Goal: Contribute content: Contribute content

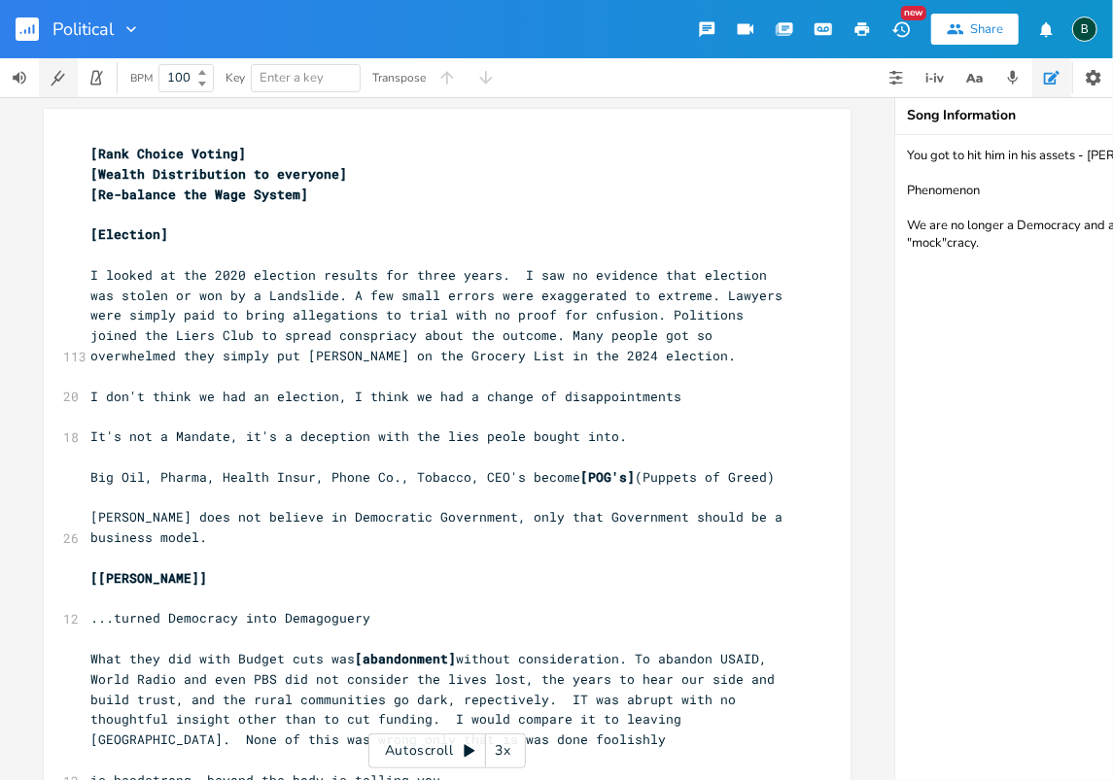
scroll to position [0, 130]
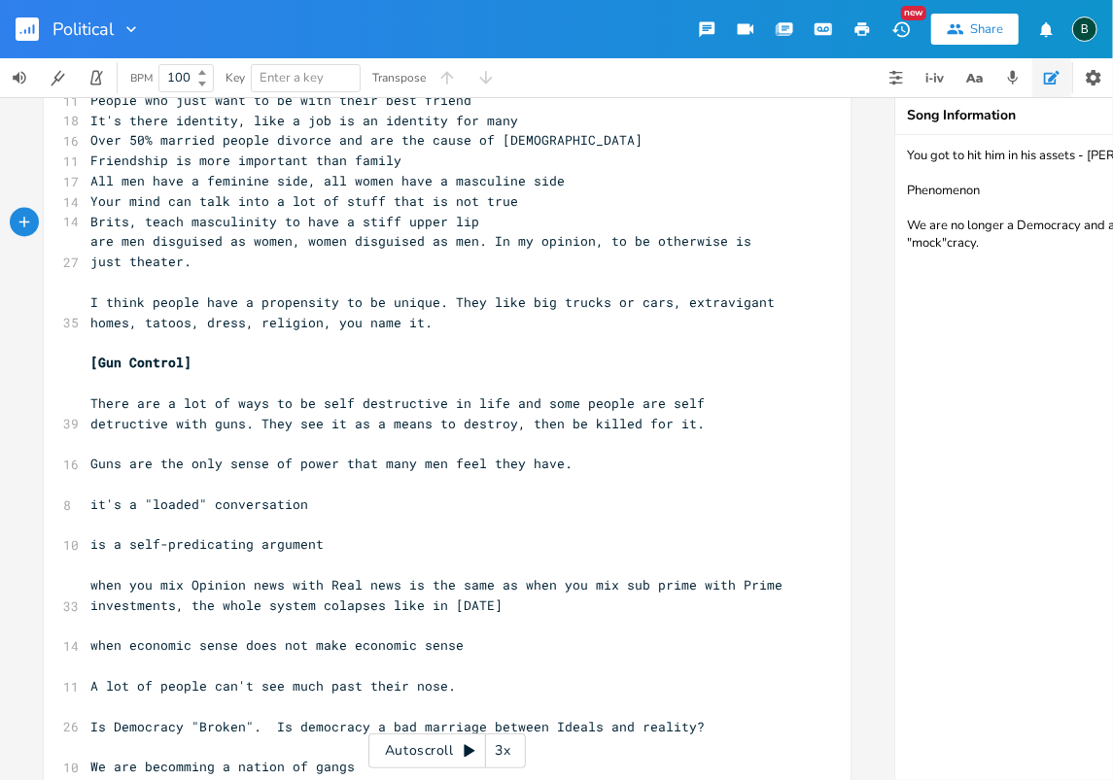
click at [26, 33] on rect "button" at bounding box center [27, 28] width 23 height 23
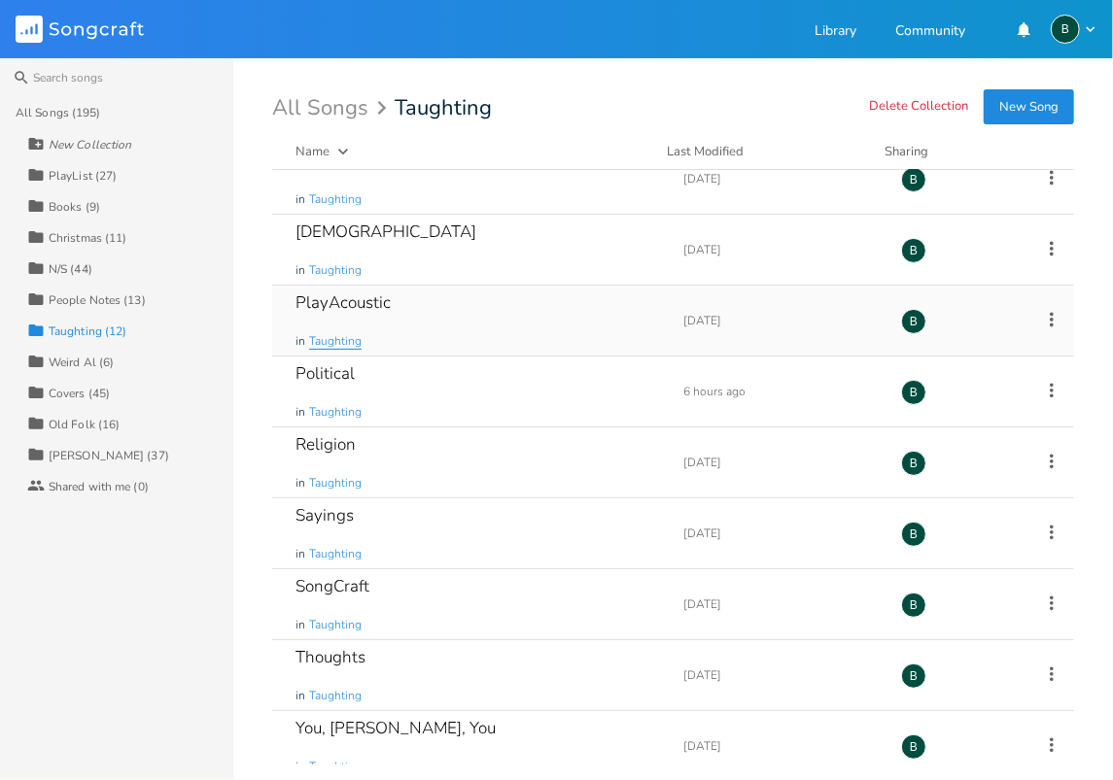
scroll to position [252, 0]
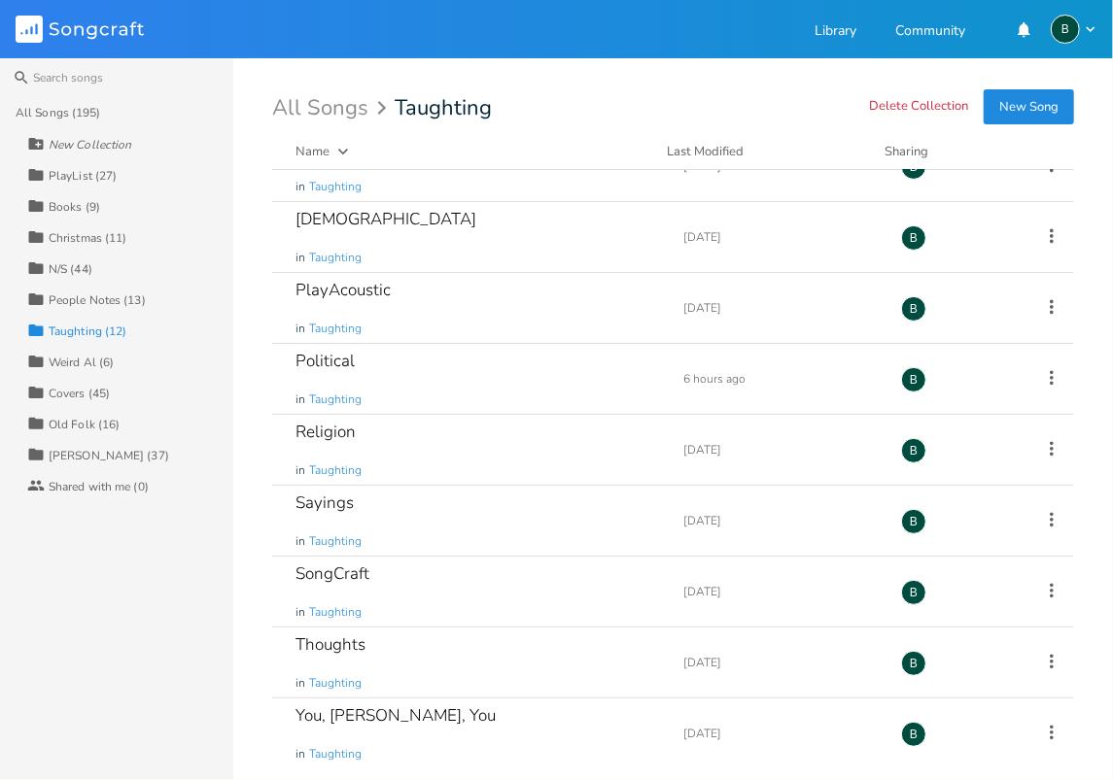
click at [93, 298] on div "People Notes (13)" at bounding box center [97, 300] width 97 height 12
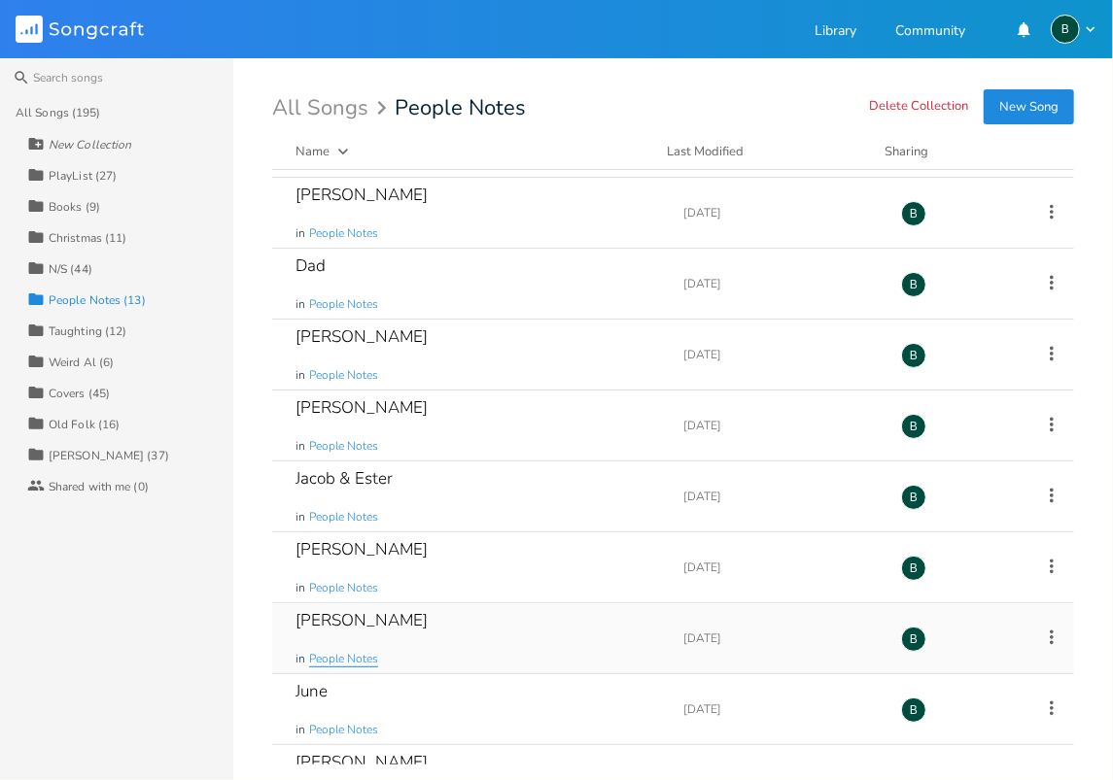
scroll to position [0, 0]
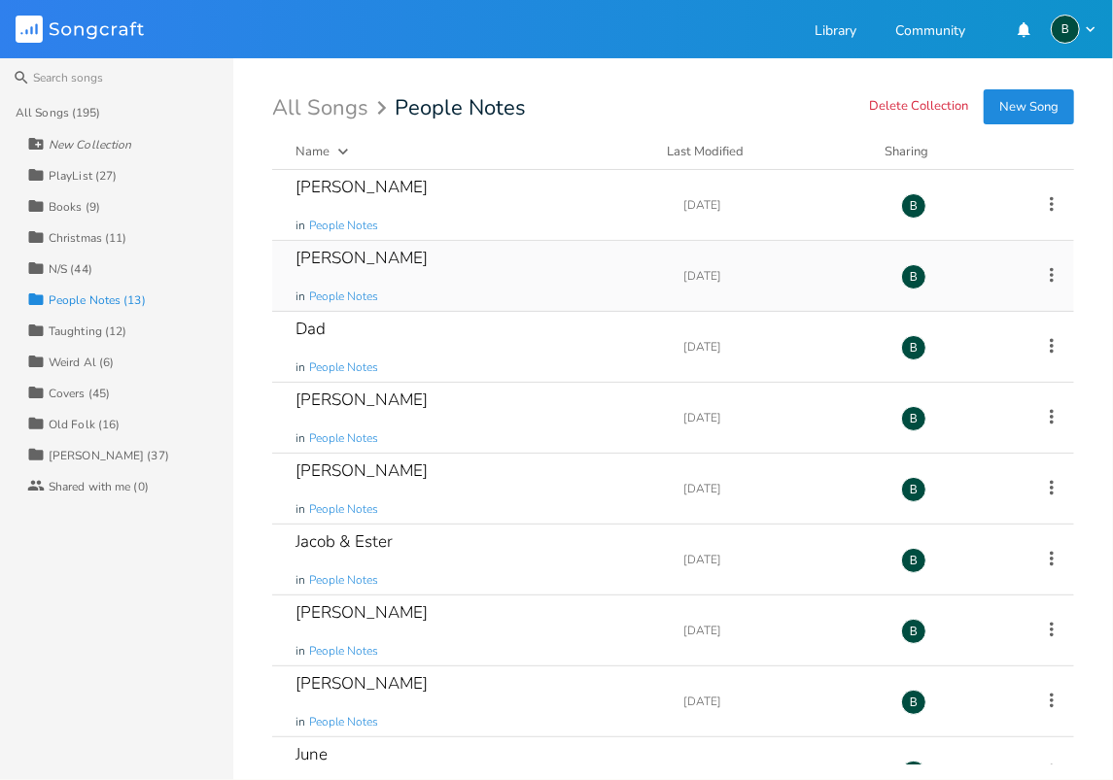
click at [319, 257] on div "[PERSON_NAME]" at bounding box center [361, 258] width 132 height 17
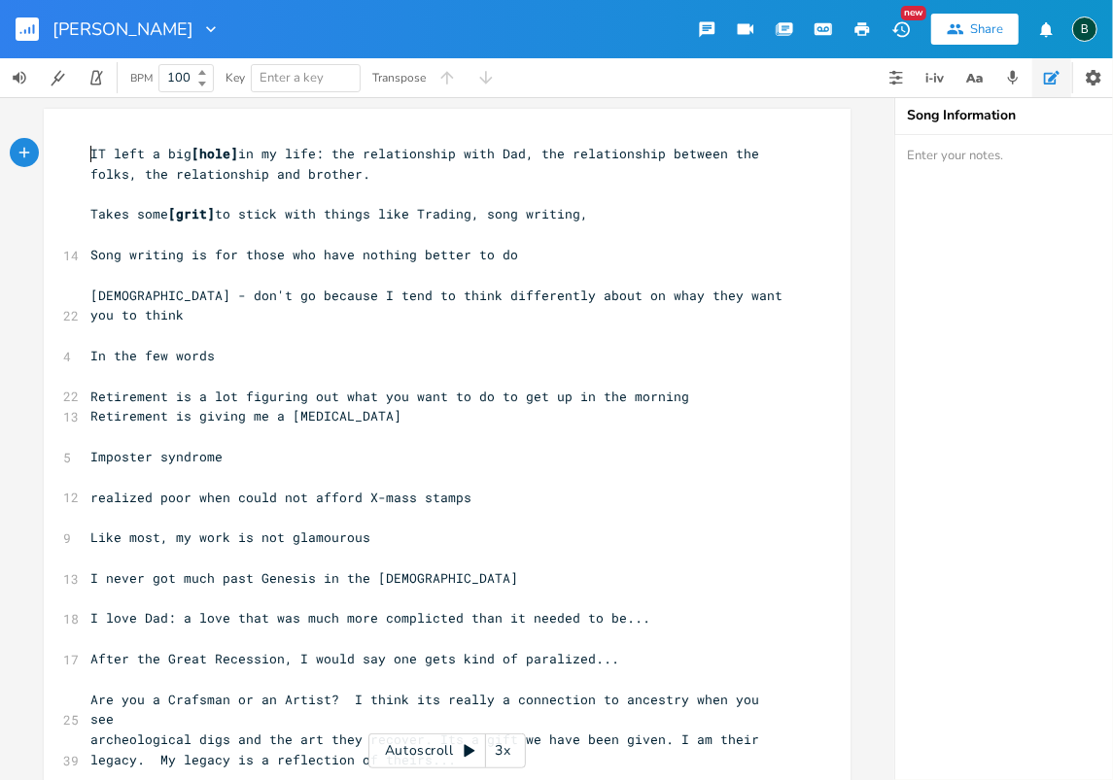
click at [90, 152] on span "IT left a big [hole] in my life: the relationship with Dad, the relationship be…" at bounding box center [428, 164] width 676 height 38
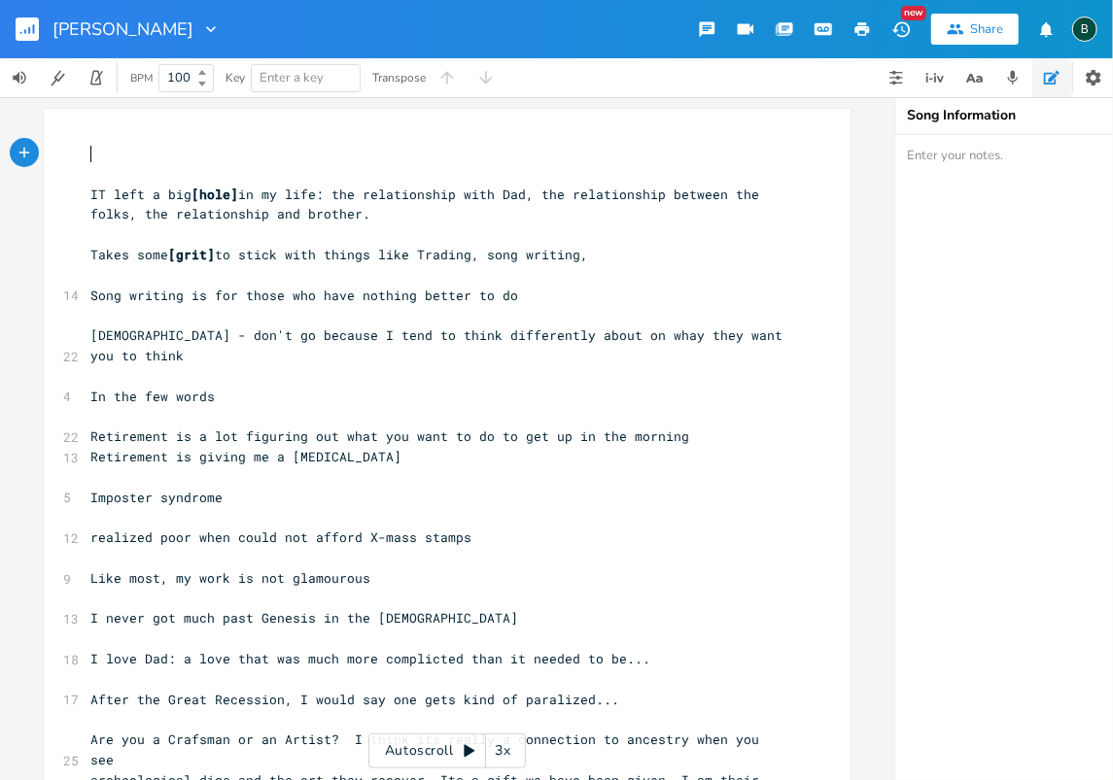
click at [86, 152] on pre "​" at bounding box center [437, 154] width 702 height 20
type textarea "There is an interplay between people, between family,"
type textarea "."
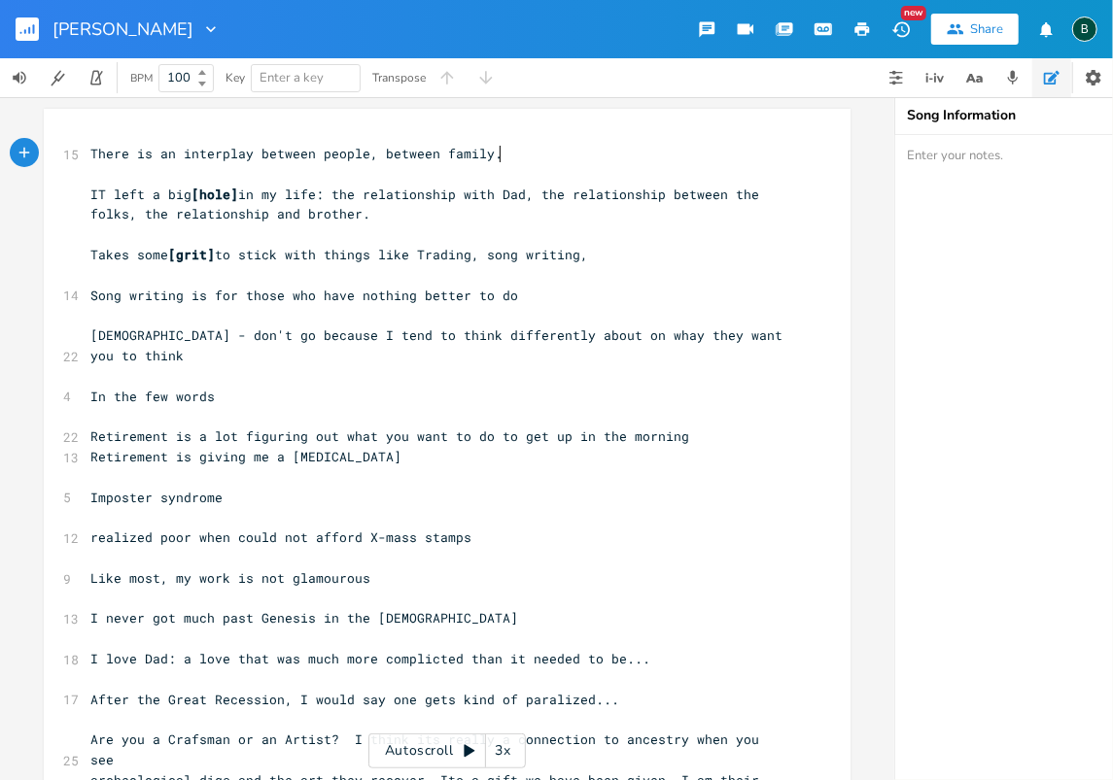
scroll to position [0, 8]
click at [360, 152] on span "There is an interplay between people, between family." at bounding box center [296, 153] width 412 height 17
type textarea ":"
click at [484, 154] on span "There is an interplay between people: between family." at bounding box center [296, 153] width 412 height 17
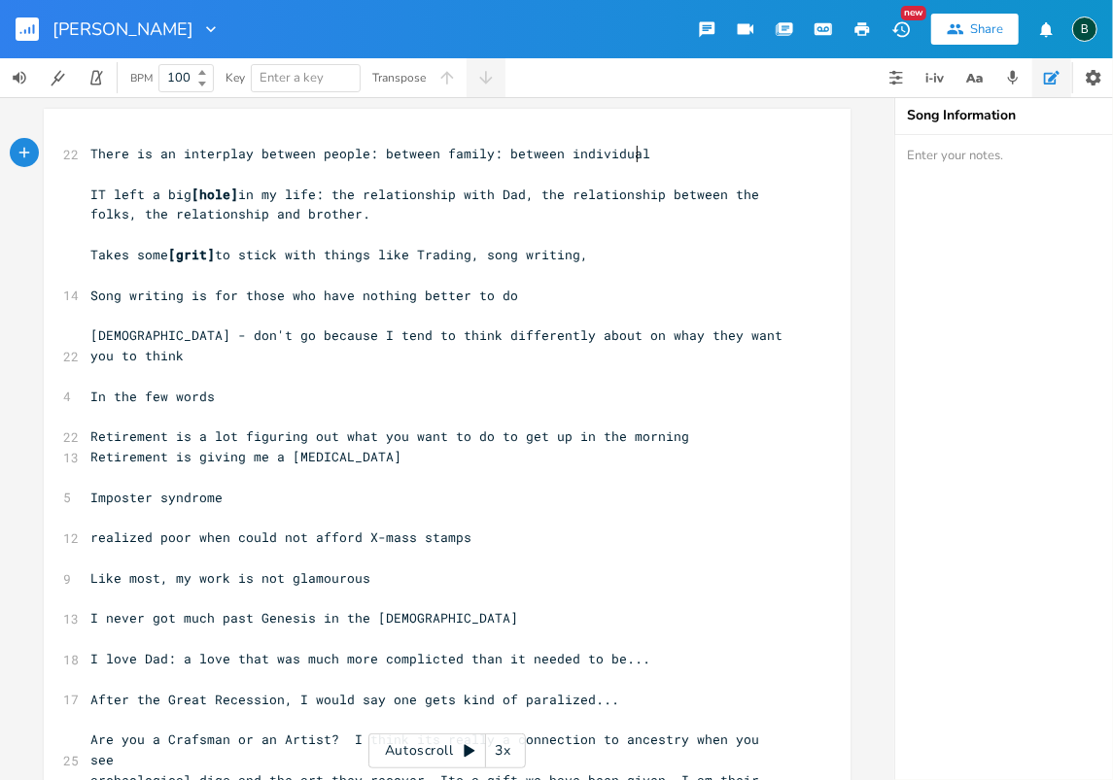
scroll to position [0, 120]
type textarea ": between individuals."
click at [359, 154] on span "There is an interplay between people: between family: between individuals." at bounding box center [377, 153] width 575 height 17
type textarea "​:"
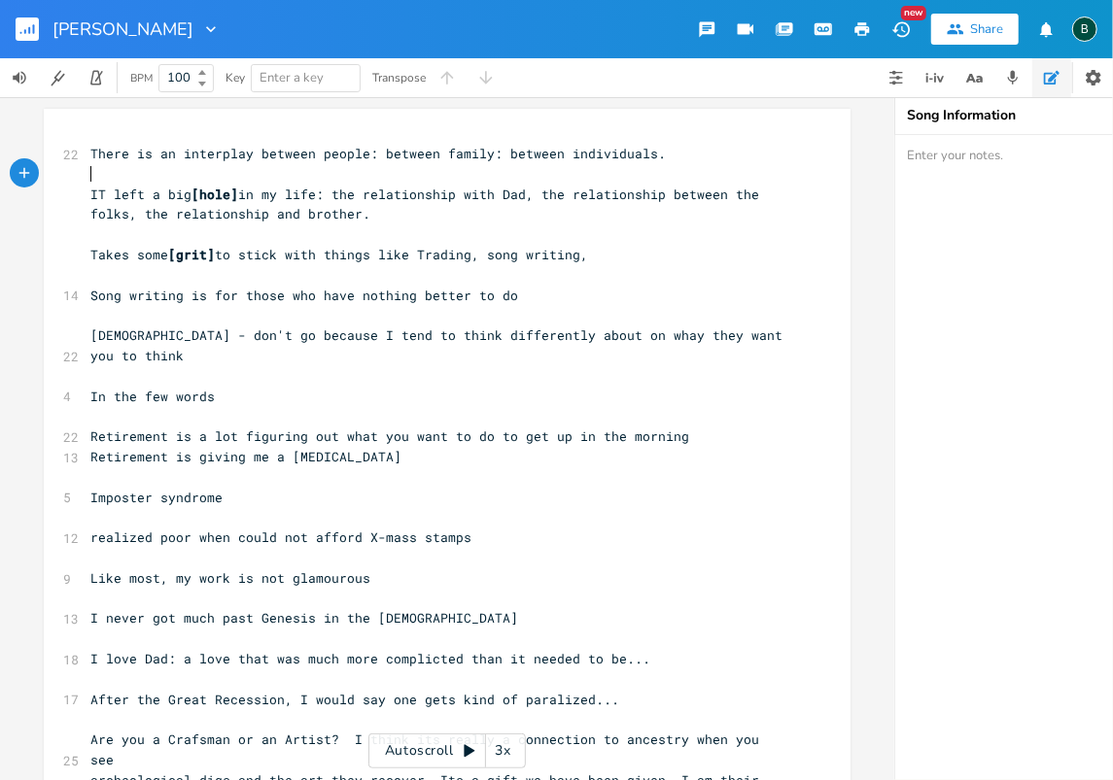
drag, startPoint x: 359, startPoint y: 154, endPoint x: 337, endPoint y: 175, distance: 30.2
click at [337, 175] on pre "​" at bounding box center [437, 174] width 702 height 20
click at [360, 154] on span "There is an interplay between people: between family: between individuals." at bounding box center [377, 153] width 575 height 17
type textarea ";"
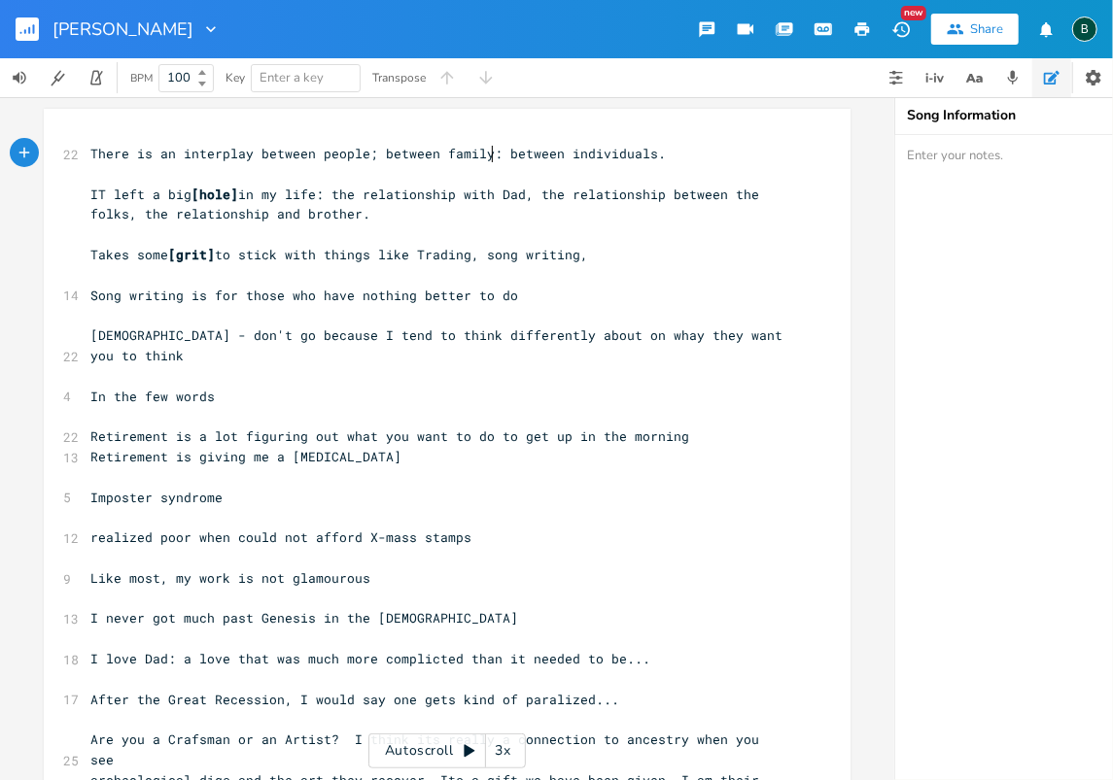
click at [484, 155] on span "There is an interplay between people; between family: between individuals." at bounding box center [377, 153] width 575 height 17
type textarea ";"
click at [493, 152] on span "There is an interplay between people; between family; between individuals." at bounding box center [377, 153] width 575 height 17
click at [648, 152] on span "There is an interplay between people; between family; between individuals." at bounding box center [377, 153] width 575 height 17
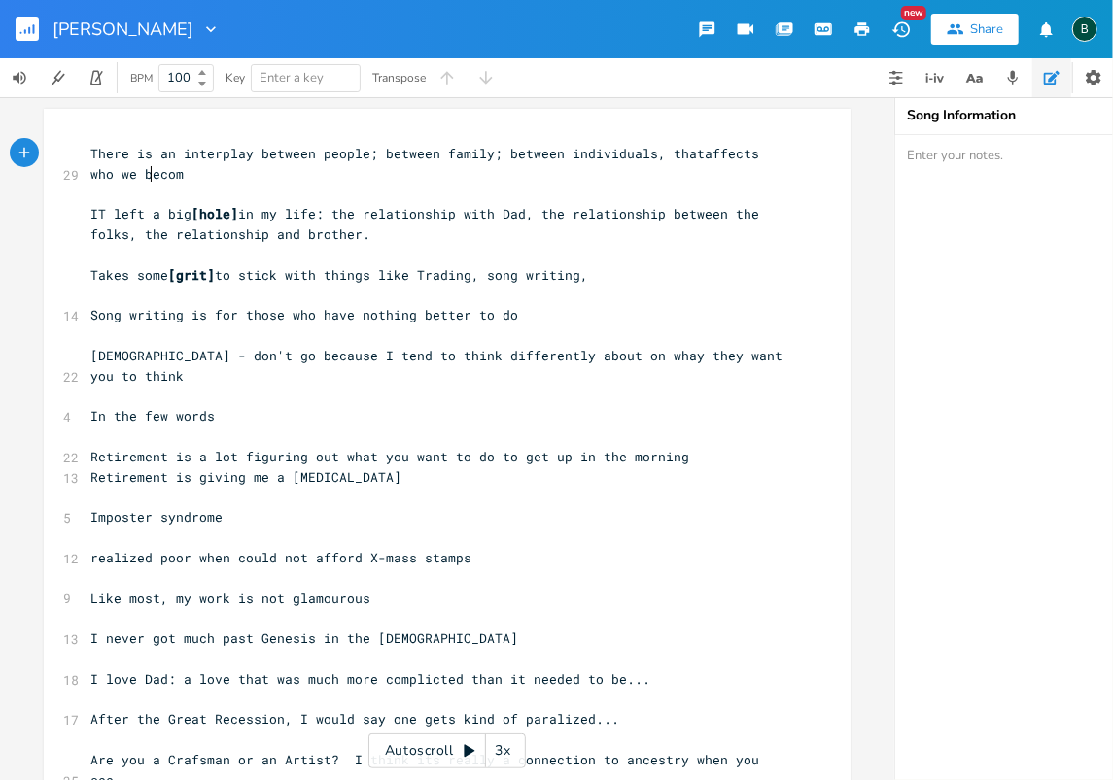
scroll to position [0, 165]
type textarea ", thataffects who we become,"
type textarea ". Dad with Mom; brothers; sisters;"
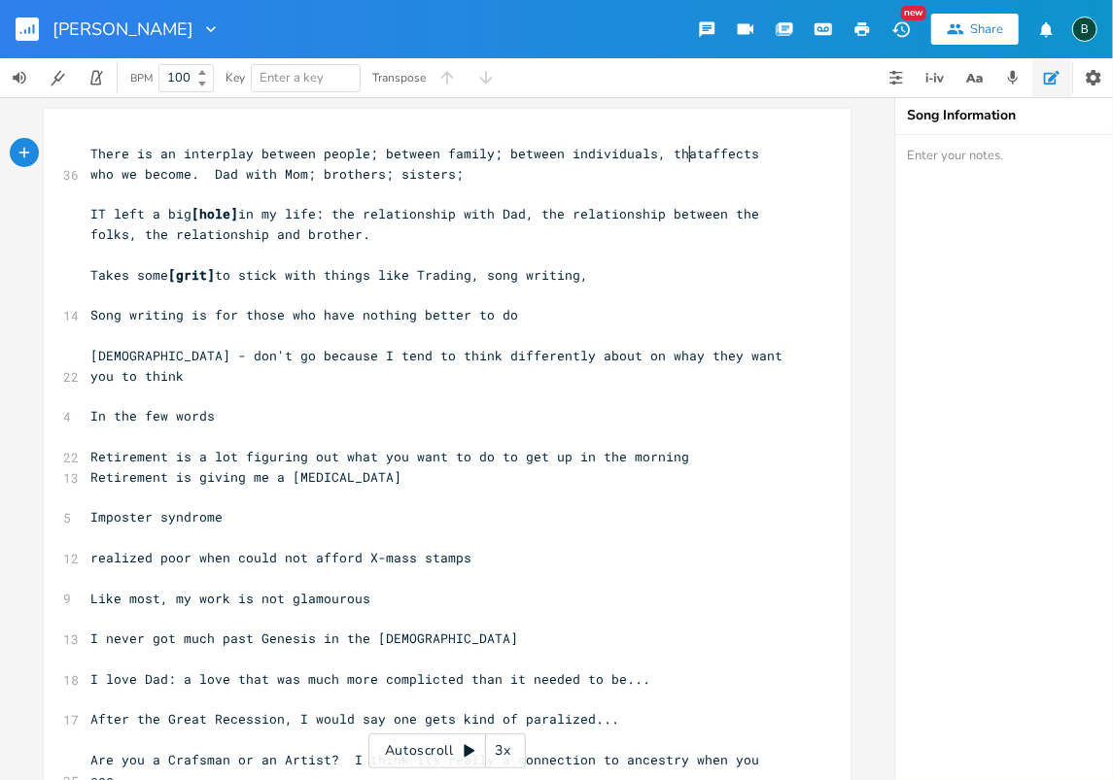
click at [682, 155] on span "There is an interplay between people; between family; between individuals, that…" at bounding box center [428, 164] width 676 height 38
click at [107, 171] on span "There is an interplay between people; between family; between individuals, that…" at bounding box center [432, 164] width 684 height 38
type textarea "ultimately"
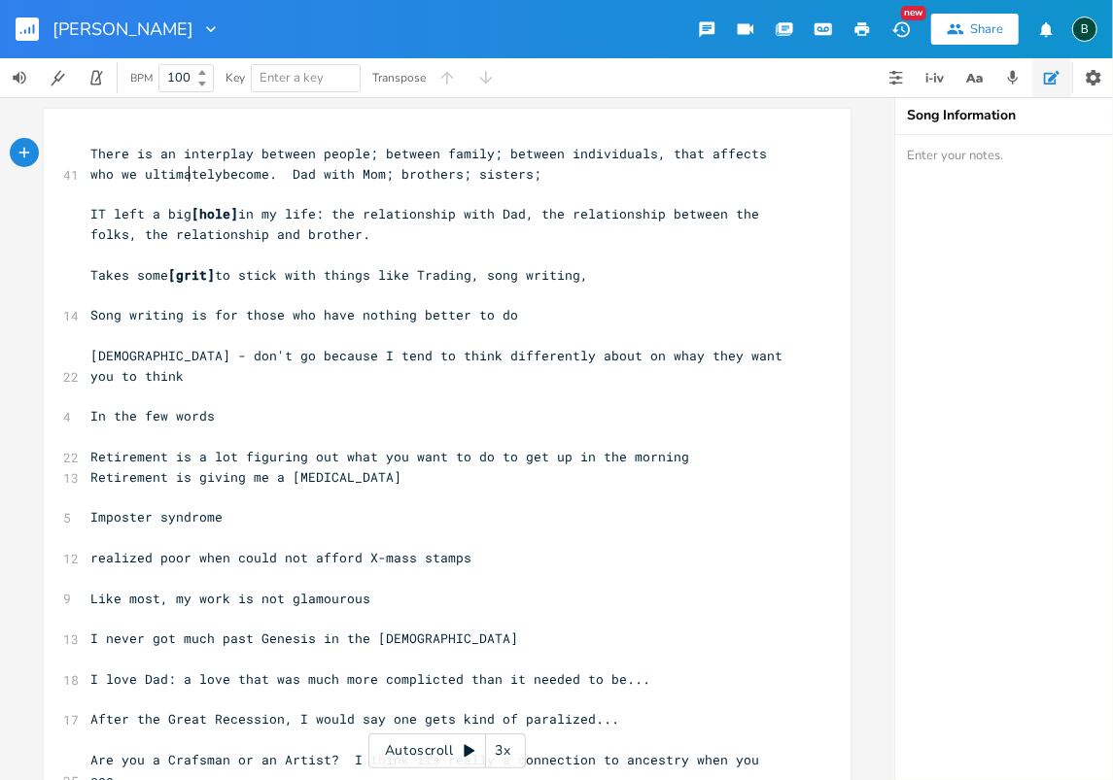
scroll to position [0, 60]
click at [648, 269] on pre "Takes some [grit] to stick with things like Trading, song writing," at bounding box center [437, 275] width 702 height 20
